Goal: Task Accomplishment & Management: Complete application form

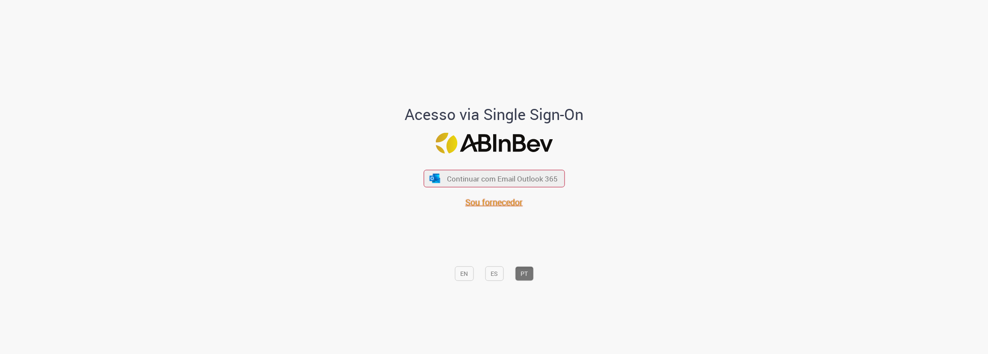
click at [483, 202] on span "Sou fornecedor" at bounding box center [493, 203] width 57 height 12
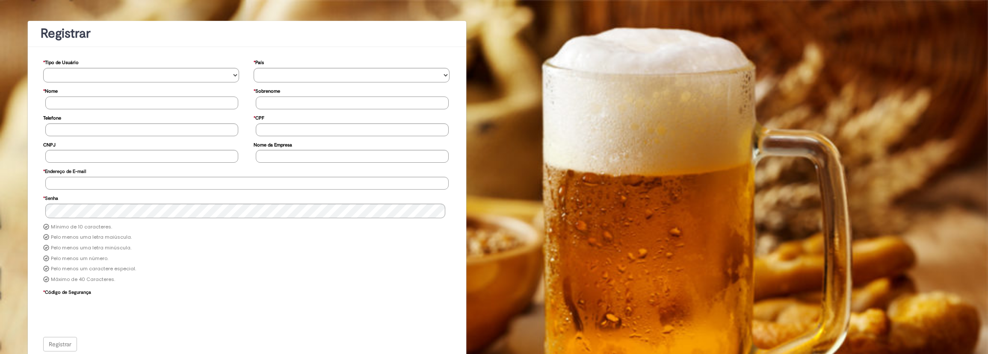
scroll to position [48, 0]
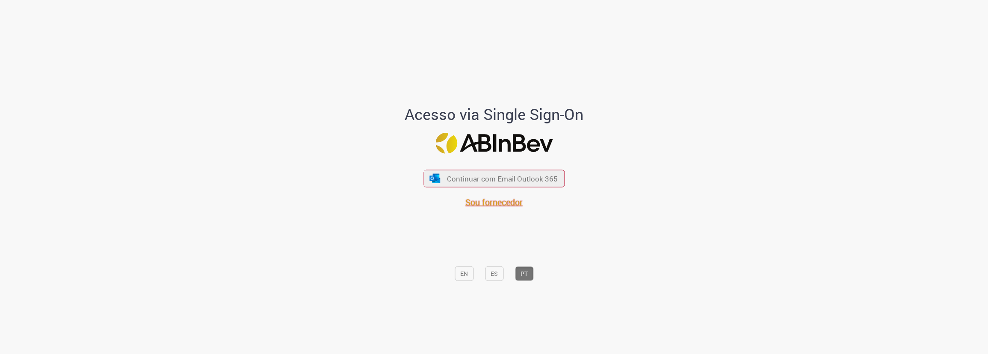
click at [487, 202] on span "Sou fornecedor" at bounding box center [493, 203] width 57 height 12
